Goal: Information Seeking & Learning: Learn about a topic

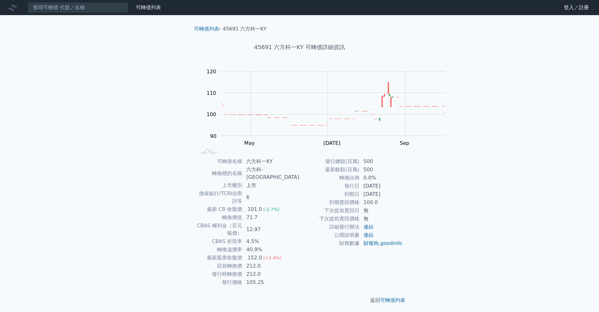
scroll to position [31, 0]
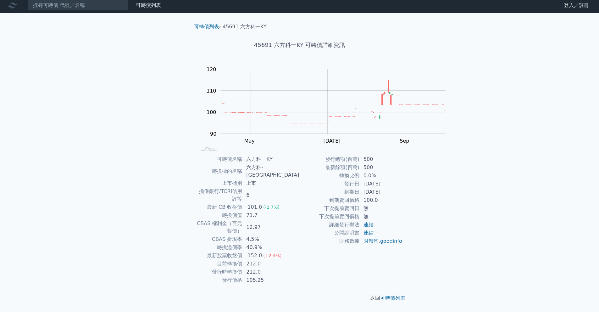
click at [97, 75] on div "可轉債列表 財務數據 可轉債列表 財務數據 登入／註冊 登入／註冊 可轉債列表 › 45691 六方科一KY 45691 六方科一KY 可轉債詳細資訊 Zoo…" at bounding box center [299, 155] width 599 height 314
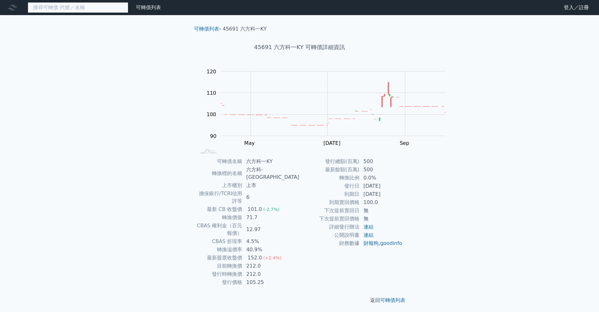
click at [89, 6] on input at bounding box center [78, 7] width 101 height 11
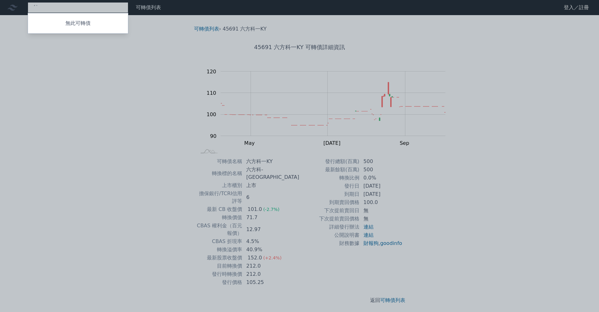
type input "ˊ"
type input "6768"
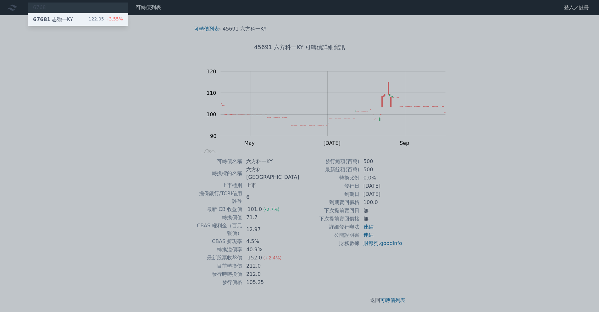
click at [104, 24] on div "67681 志強一KY 122.05 +3.55%" at bounding box center [78, 19] width 100 height 13
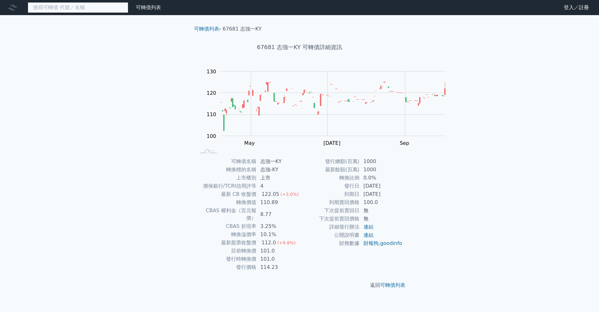
click at [101, 10] on input at bounding box center [78, 7] width 101 height 11
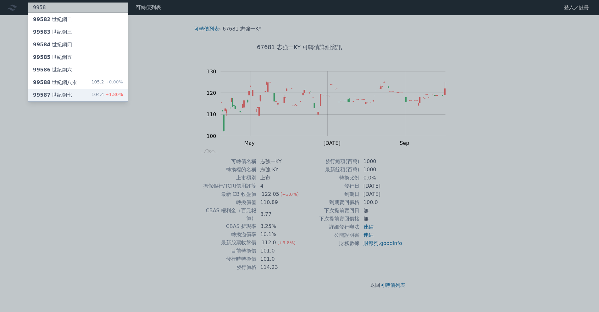
type input "9958"
click at [93, 101] on div "99587 世紀鋼七 104.4 +1.80%" at bounding box center [78, 95] width 100 height 13
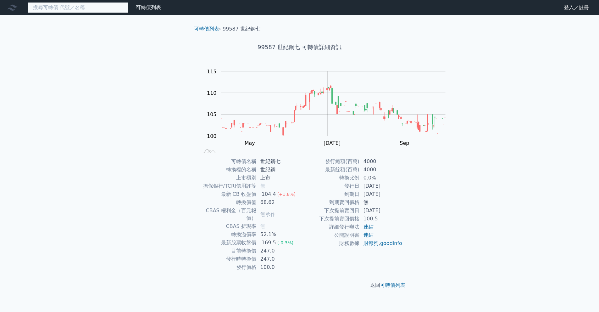
click at [120, 12] on input at bounding box center [78, 7] width 101 height 11
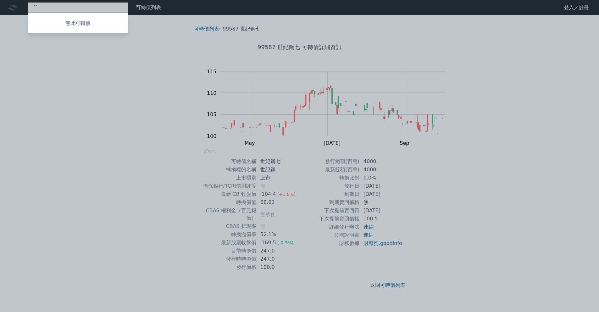
type input "ˊ"
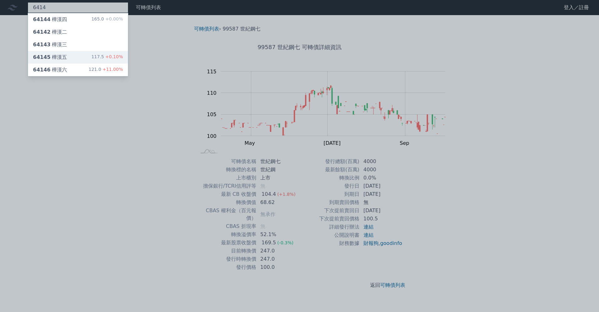
type input "6414"
click at [116, 64] on div "64145 樺漢五 117.5 +0.10%" at bounding box center [78, 57] width 100 height 13
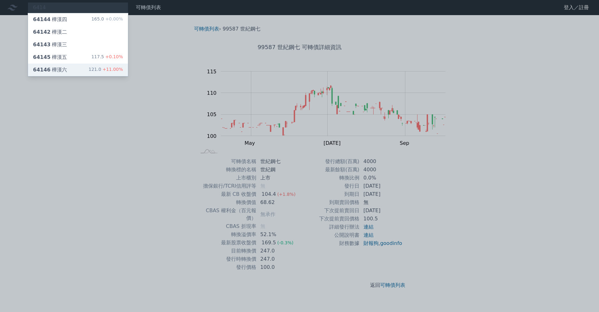
click at [67, 74] on div "64146 [GEOGRAPHIC_DATA]" at bounding box center [50, 70] width 34 height 8
